Goal: Information Seeking & Learning: Learn about a topic

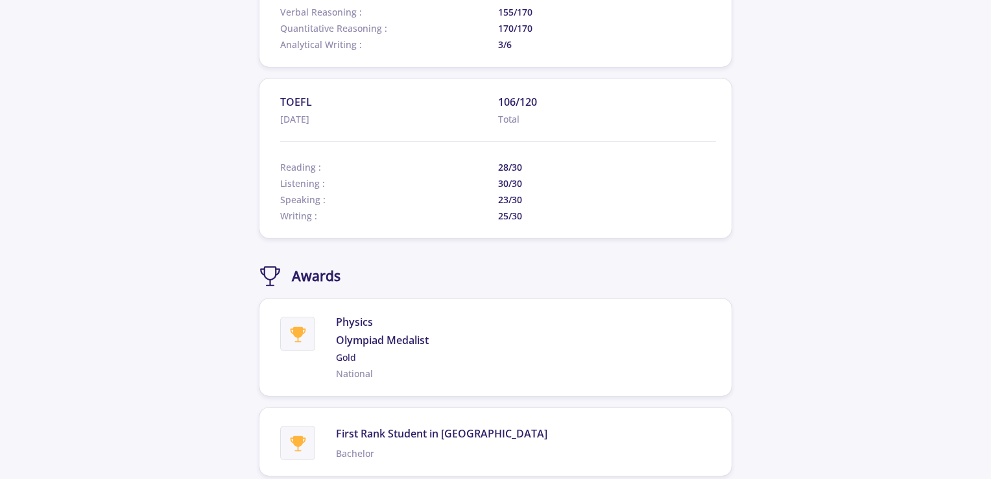
scroll to position [1188, 0]
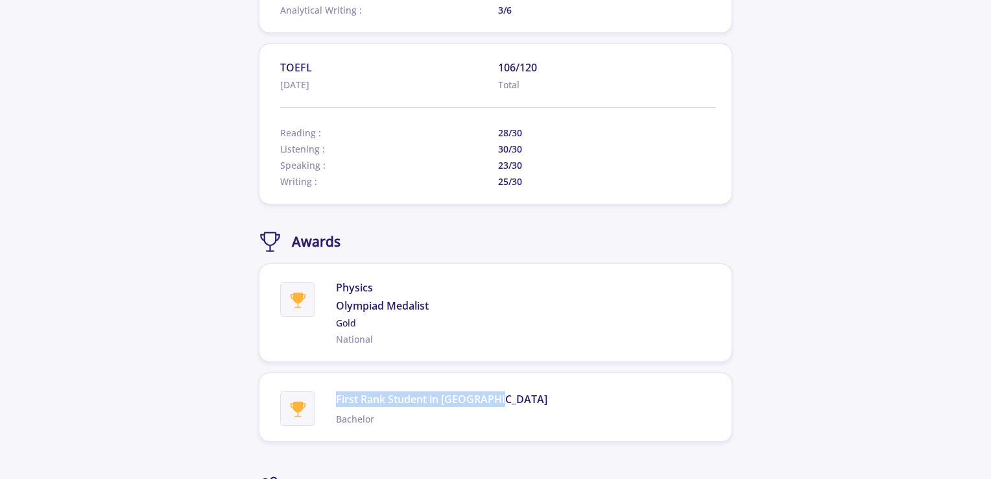
drag, startPoint x: 498, startPoint y: 398, endPoint x: 317, endPoint y: 382, distance: 181.0
click at [317, 382] on section "First Rank Student in [GEOGRAPHIC_DATA] Bachelor" at bounding box center [496, 406] width 474 height 69
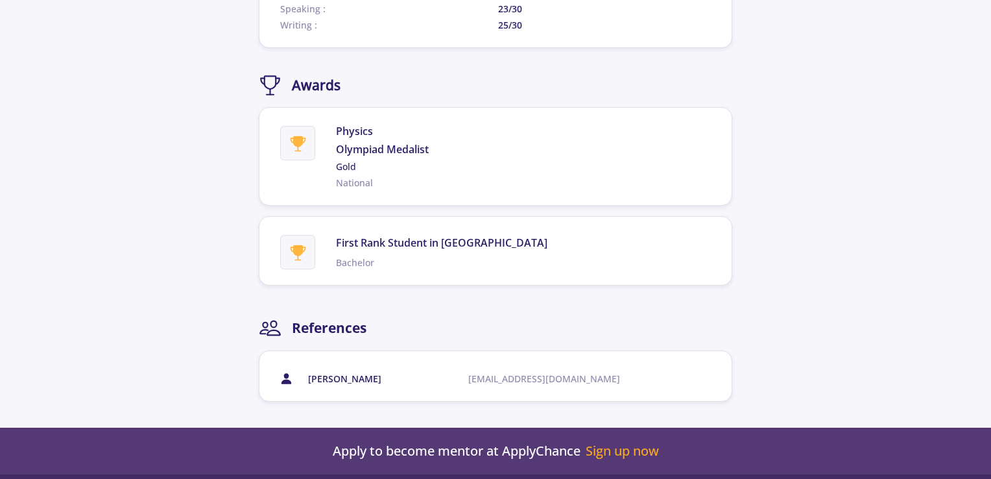
scroll to position [1405, 0]
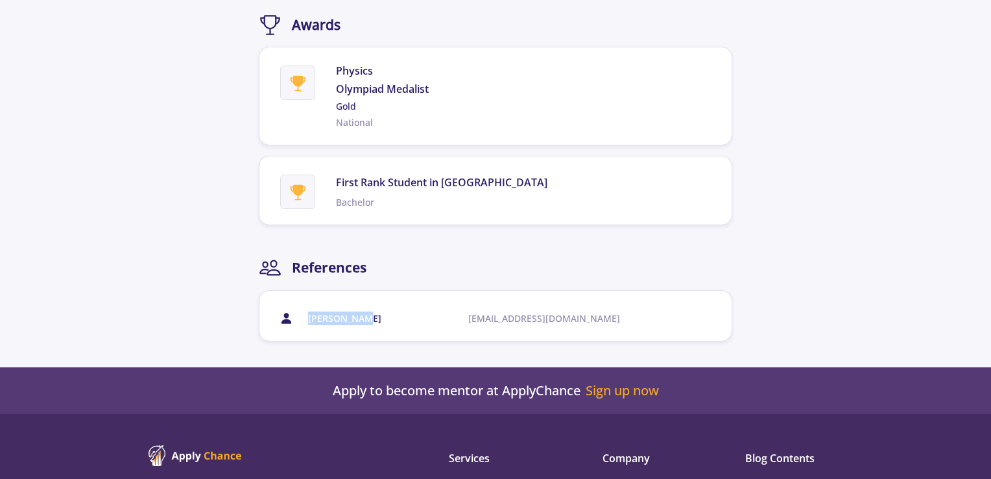
drag, startPoint x: 378, startPoint y: 318, endPoint x: 277, endPoint y: 307, distance: 101.2
click at [277, 307] on section "[PERSON_NAME] [PERSON_NAME][EMAIL_ADDRESS][DOMAIN_NAME]" at bounding box center [496, 315] width 474 height 51
click at [408, 311] on div "[PERSON_NAME]" at bounding box center [388, 318] width 160 height 14
click at [439, 311] on div "[PERSON_NAME]" at bounding box center [388, 318] width 160 height 14
click at [525, 311] on span "[EMAIL_ADDRESS][DOMAIN_NAME]" at bounding box center [564, 318] width 192 height 14
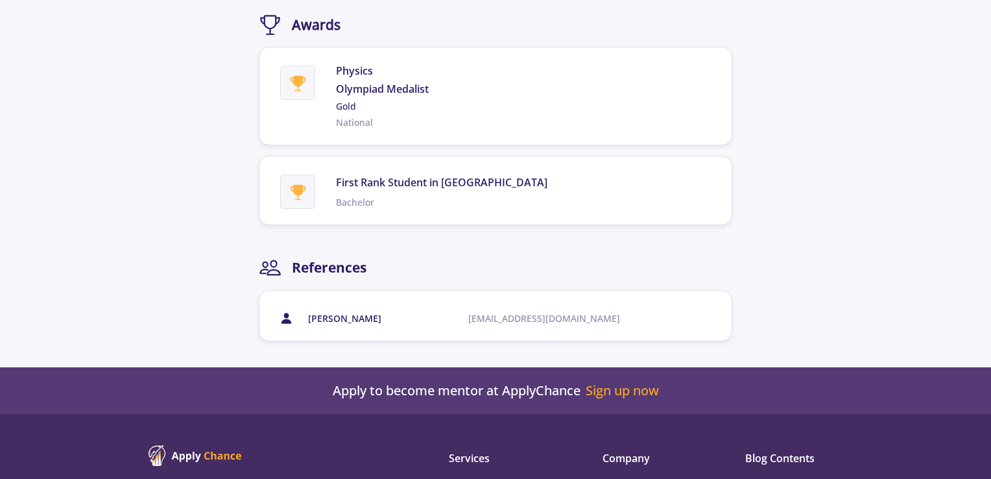
click at [529, 312] on span "[EMAIL_ADDRESS][DOMAIN_NAME]" at bounding box center [564, 318] width 192 height 14
click at [335, 316] on span "[PERSON_NAME]" at bounding box center [344, 318] width 73 height 14
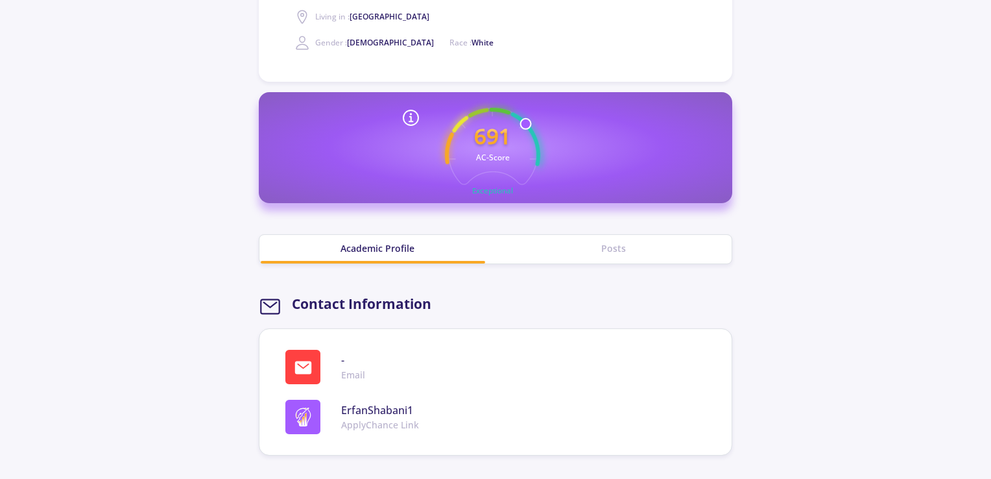
scroll to position [328, 0]
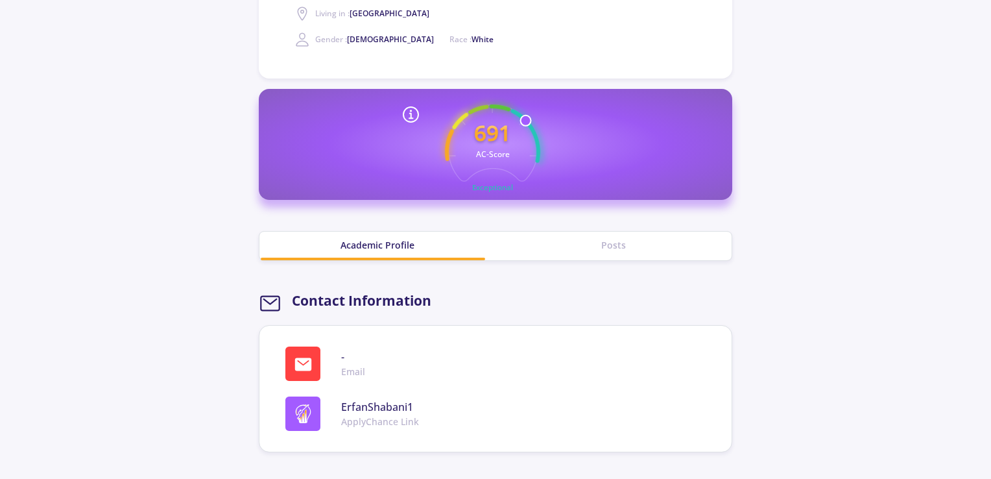
click at [575, 239] on div "Posts" at bounding box center [614, 245] width 236 height 14
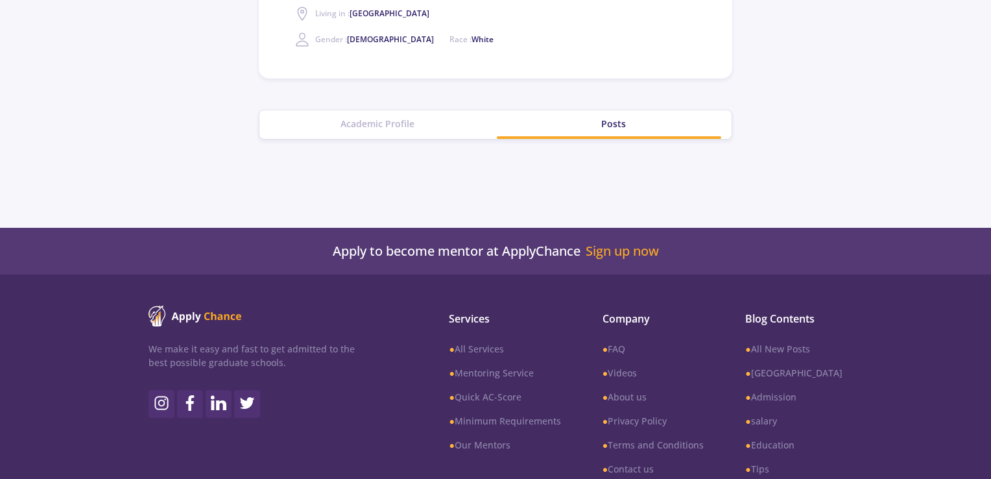
click at [425, 136] on div "Academic Profile" at bounding box center [377, 124] width 236 height 29
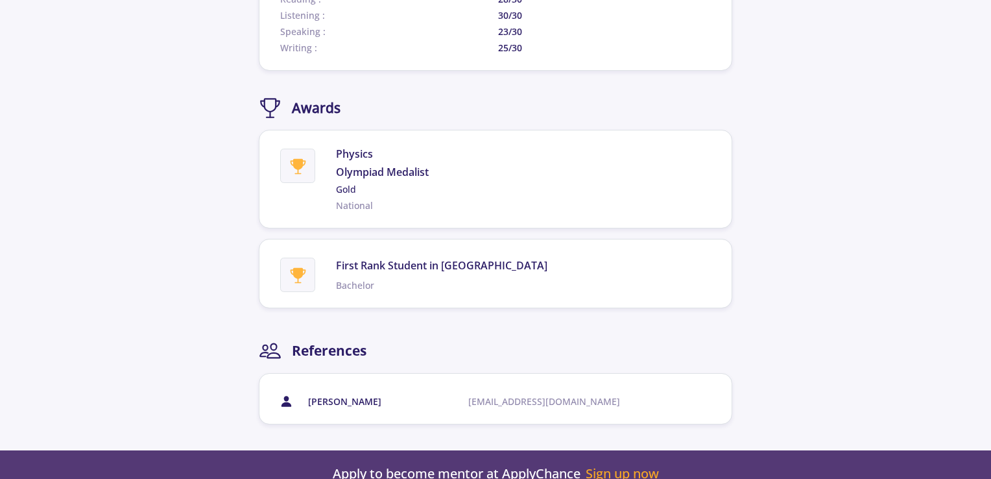
scroll to position [1324, 0]
